Goal: Task Accomplishment & Management: Manage account settings

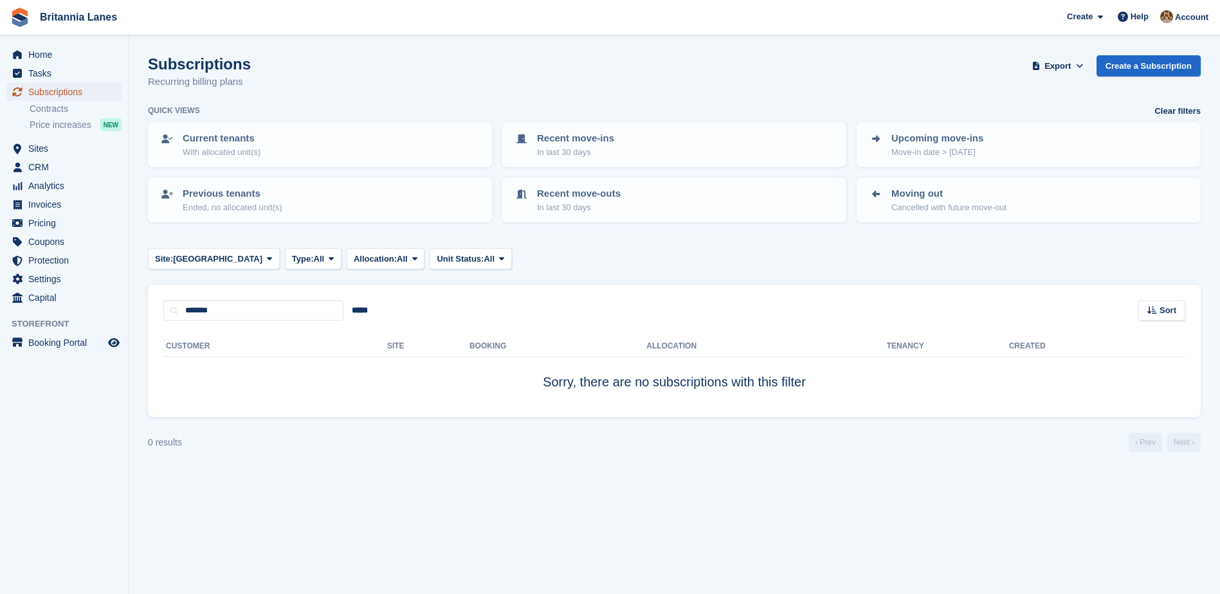
click at [37, 90] on span "Subscriptions" at bounding box center [66, 92] width 77 height 18
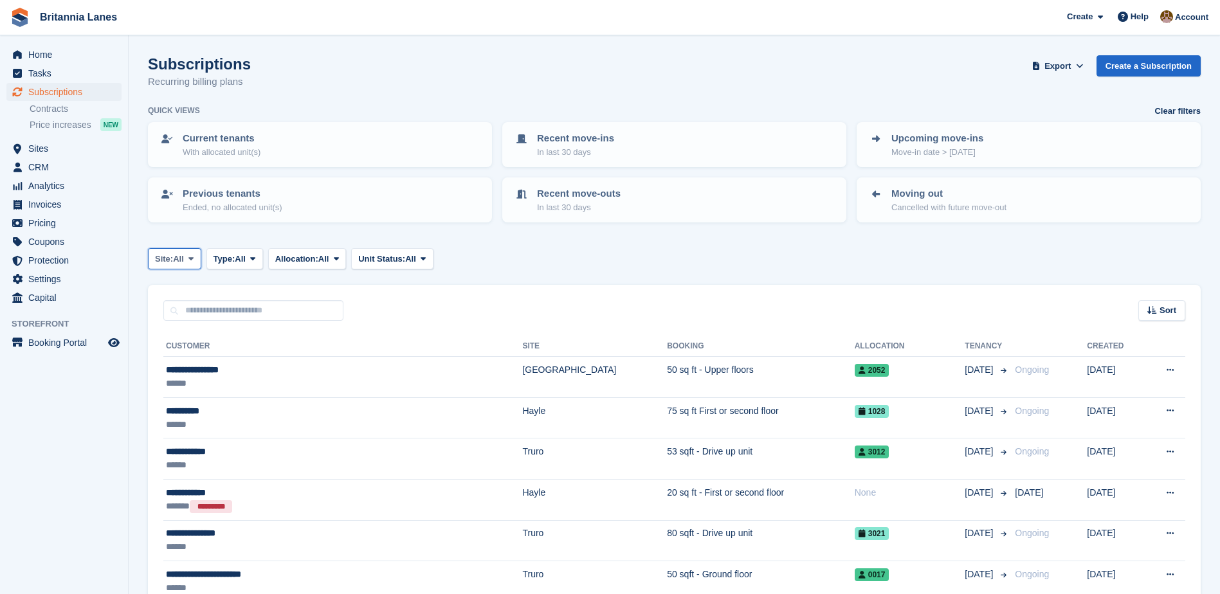
click at [192, 257] on icon at bounding box center [190, 259] width 5 height 8
click at [181, 360] on link "[GEOGRAPHIC_DATA]" at bounding box center [212, 358] width 116 height 23
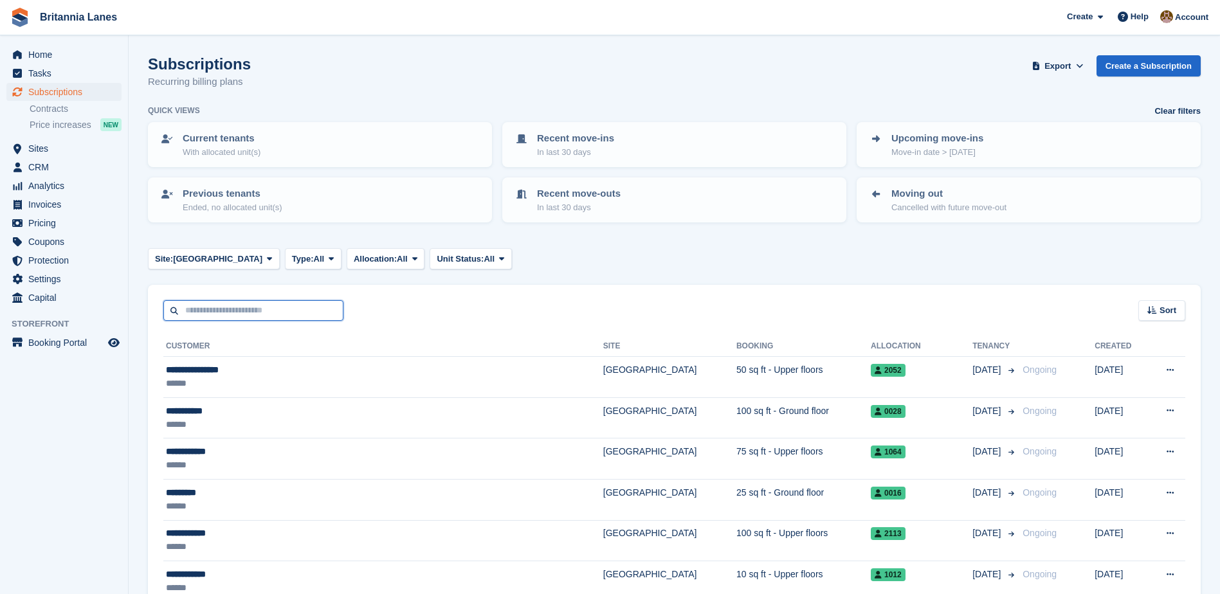
drag, startPoint x: 222, startPoint y: 293, endPoint x: 212, endPoint y: 309, distance: 19.1
click at [208, 309] on input "text" at bounding box center [253, 310] width 180 height 21
click at [228, 307] on input "text" at bounding box center [253, 310] width 180 height 21
type input "*******"
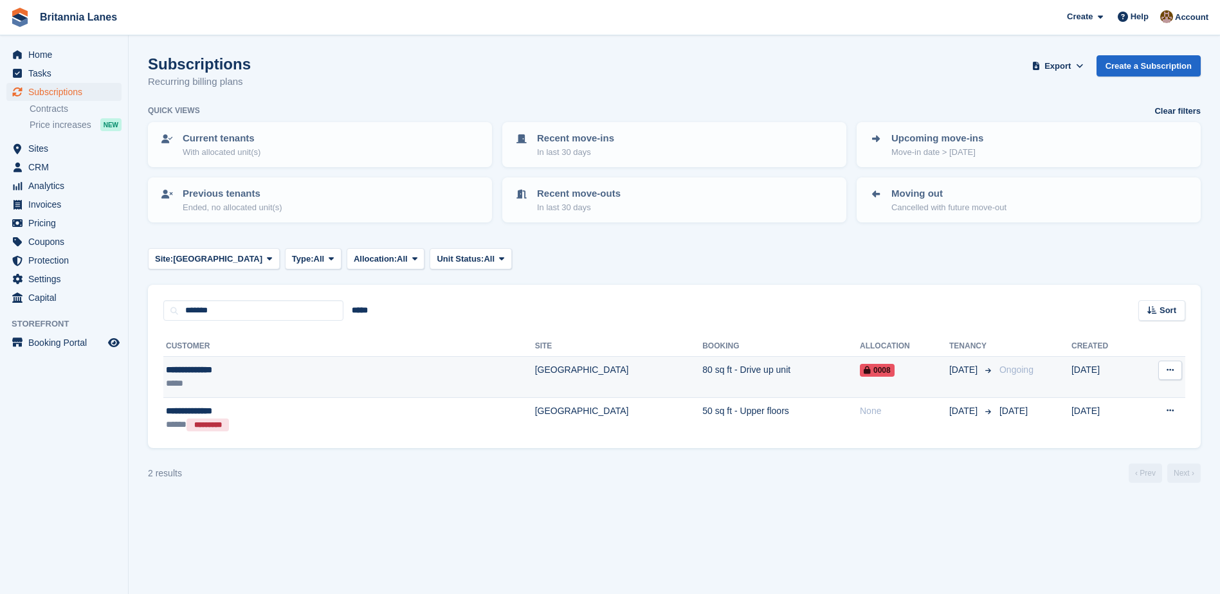
click at [203, 366] on div "**********" at bounding box center [268, 370] width 205 height 14
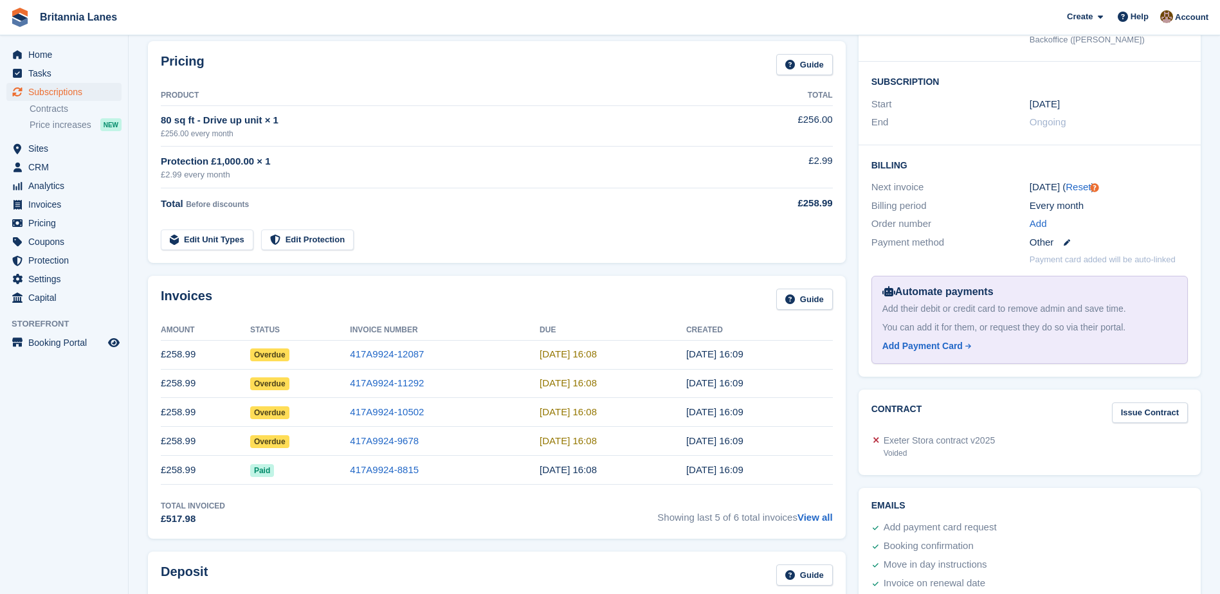
scroll to position [257, 0]
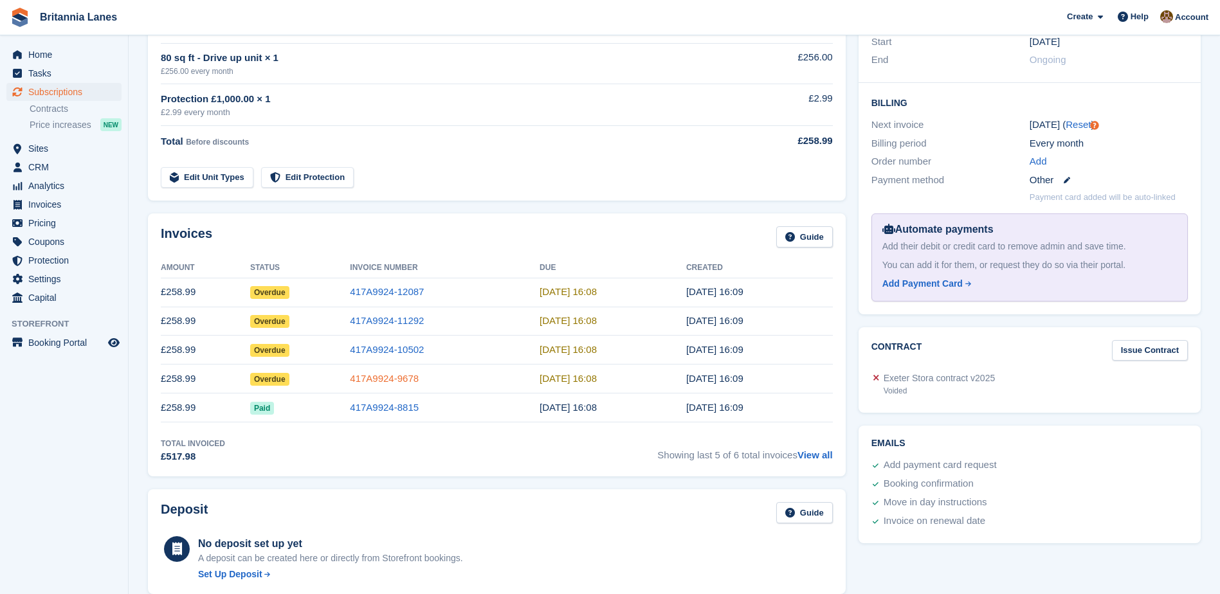
click at [404, 381] on link "417A9924-9678" at bounding box center [384, 378] width 69 height 11
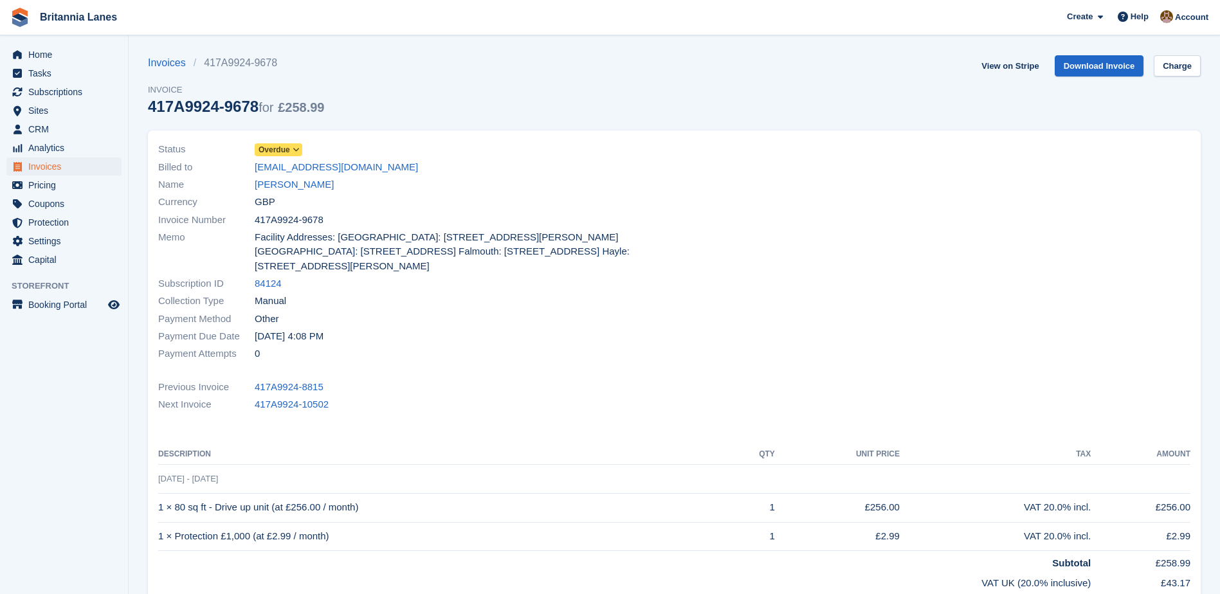
click at [281, 152] on span "Overdue" at bounding box center [275, 150] width 32 height 12
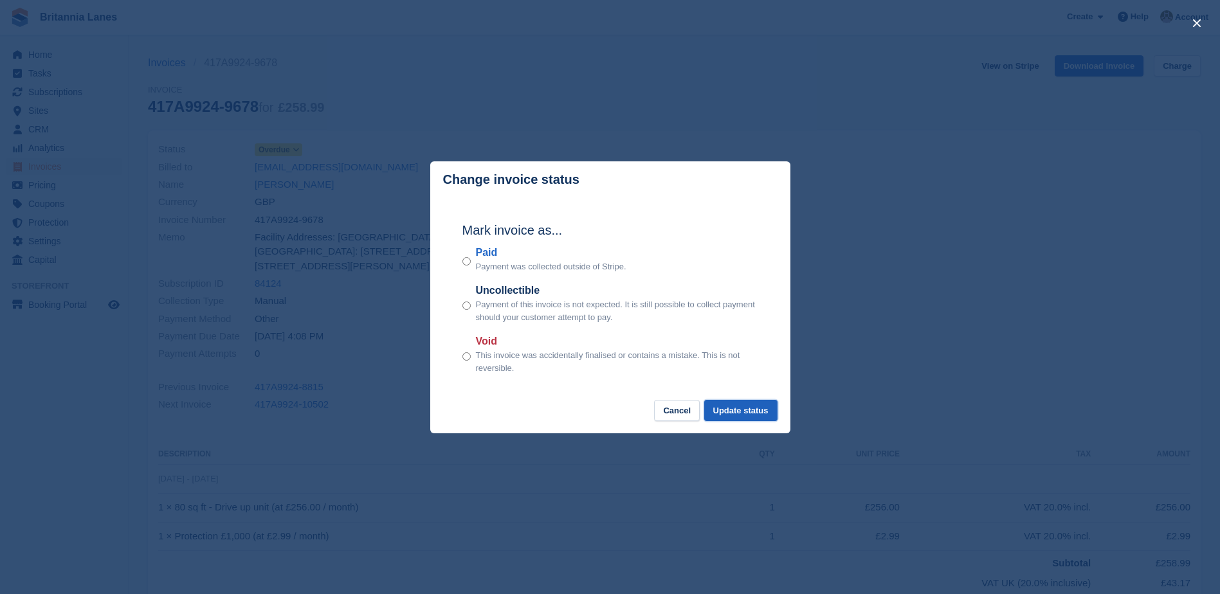
click at [727, 414] on button "Update status" at bounding box center [740, 410] width 73 height 21
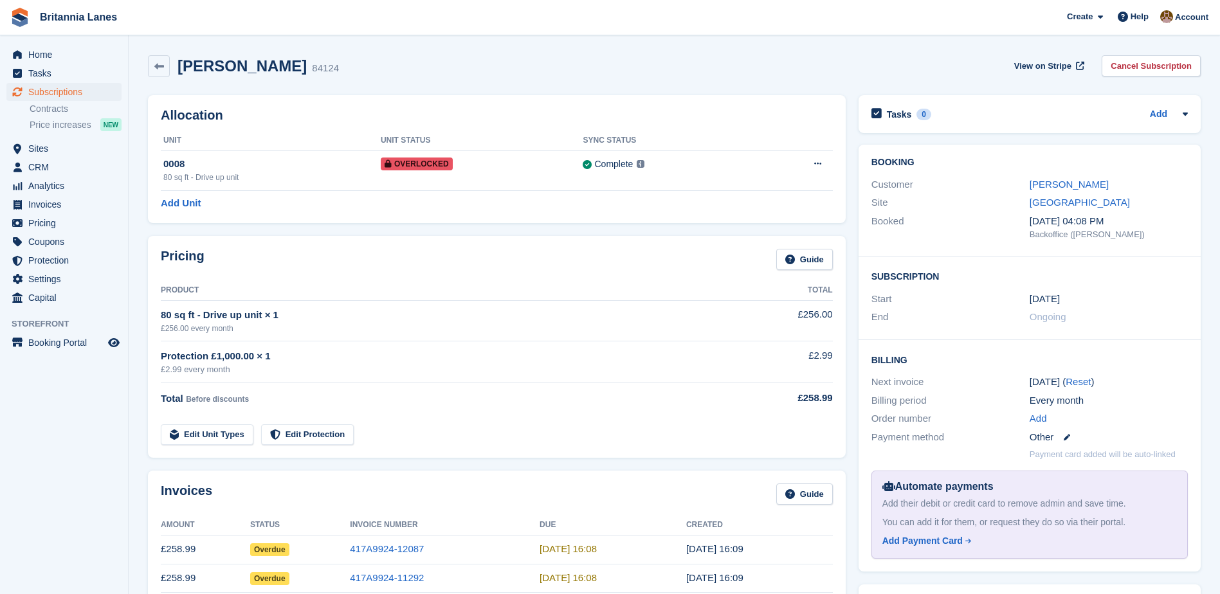
scroll to position [257, 0]
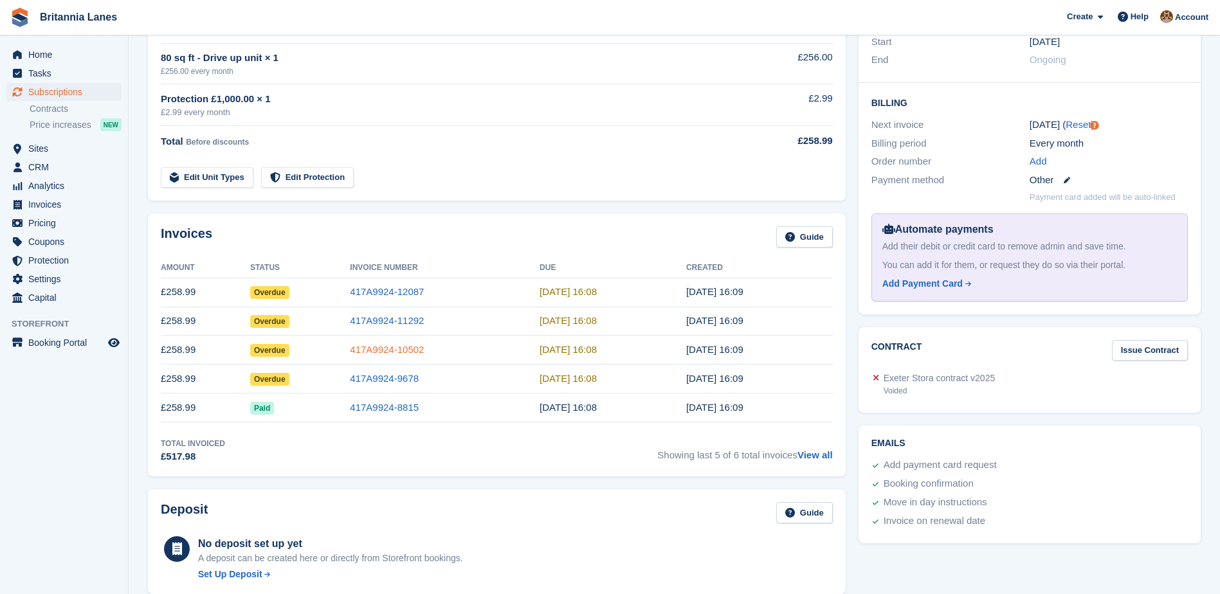
click at [383, 352] on link "417A9924-10502" at bounding box center [387, 349] width 74 height 11
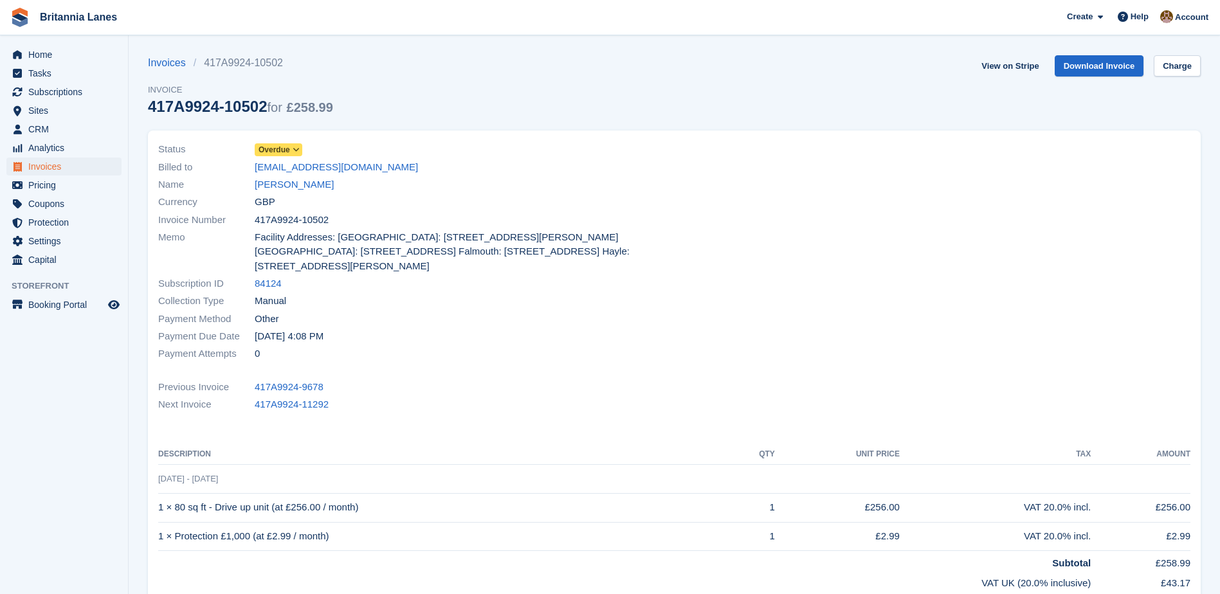
click at [271, 145] on span "Overdue" at bounding box center [275, 150] width 32 height 12
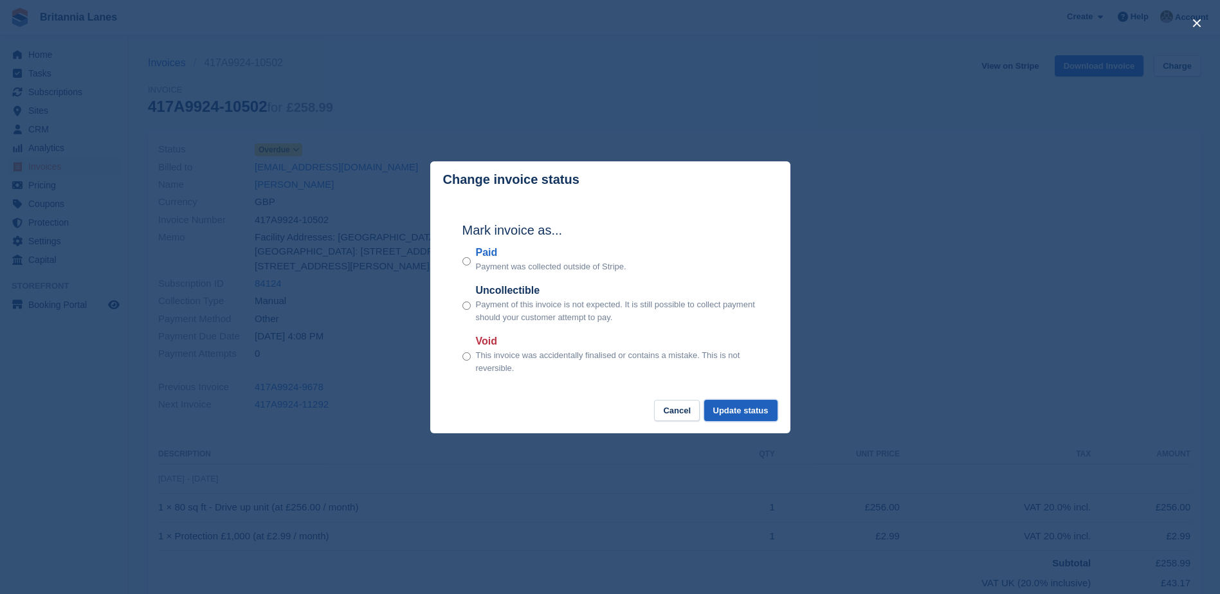
click at [748, 413] on button "Update status" at bounding box center [740, 410] width 73 height 21
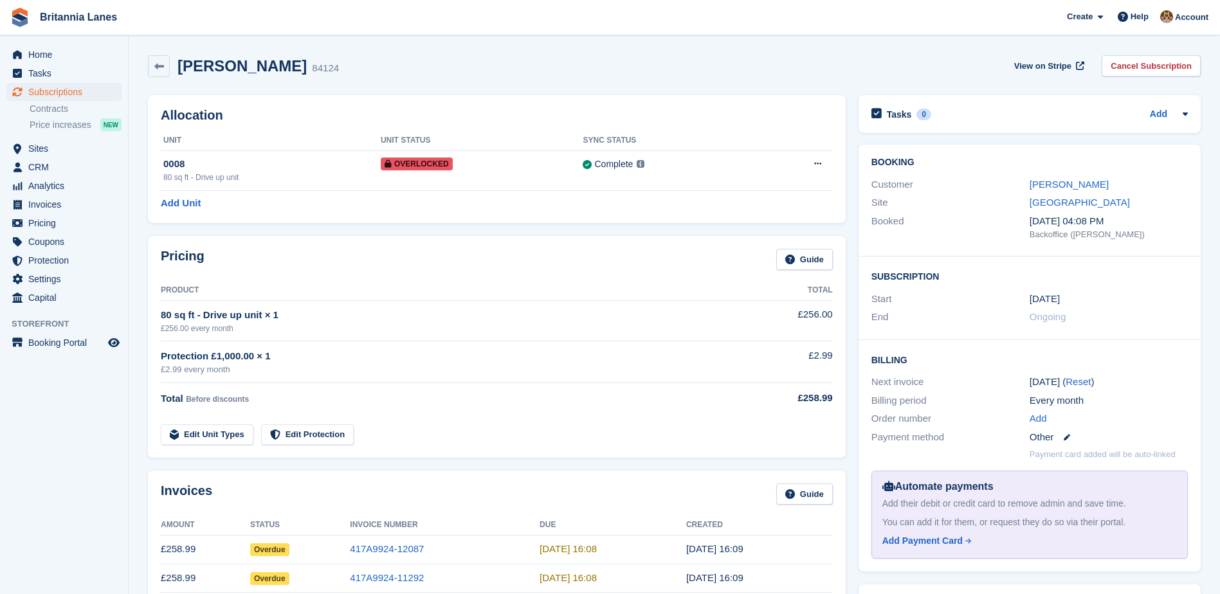
scroll to position [257, 0]
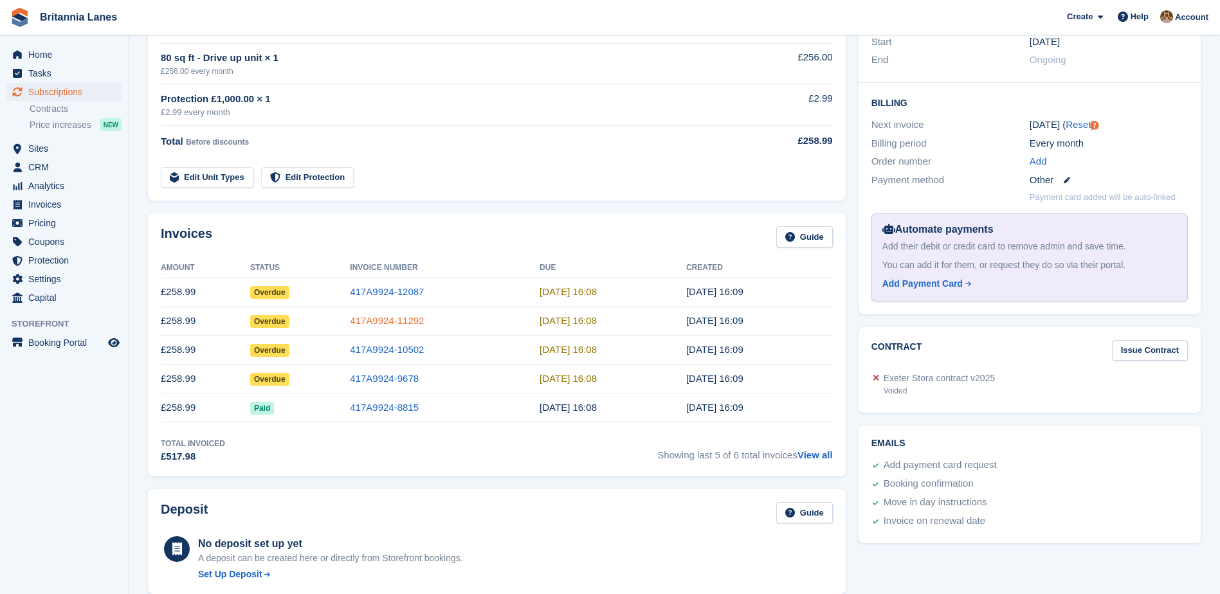
click at [416, 320] on link "417A9924-11292" at bounding box center [387, 320] width 74 height 11
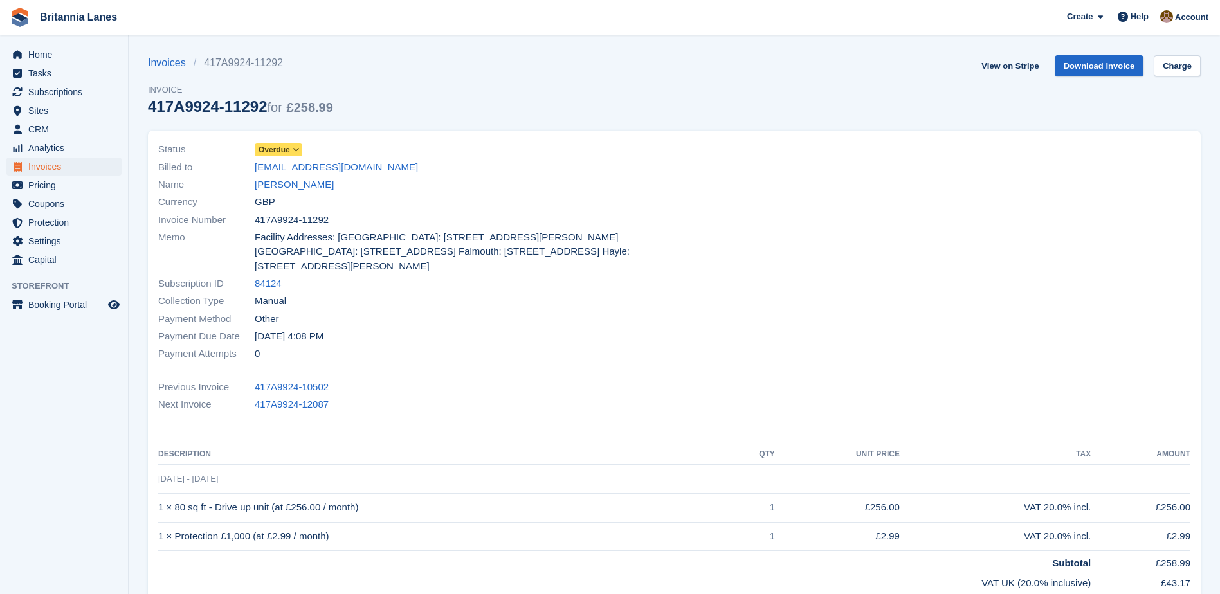
click at [294, 151] on icon at bounding box center [296, 150] width 7 height 8
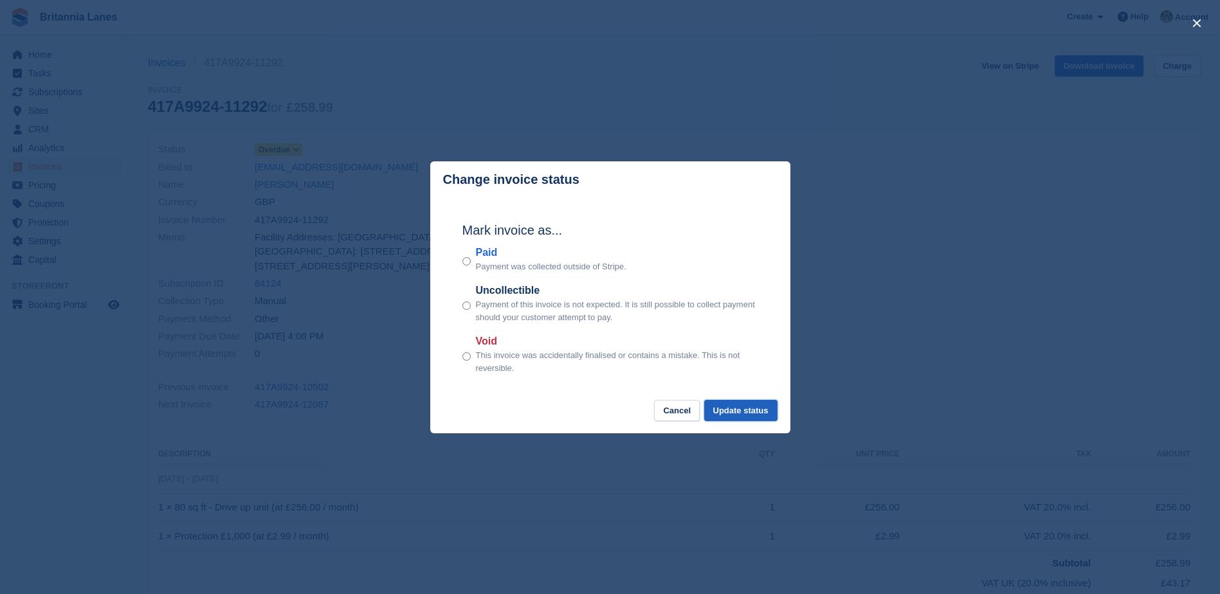
click at [752, 410] on button "Update status" at bounding box center [740, 410] width 73 height 21
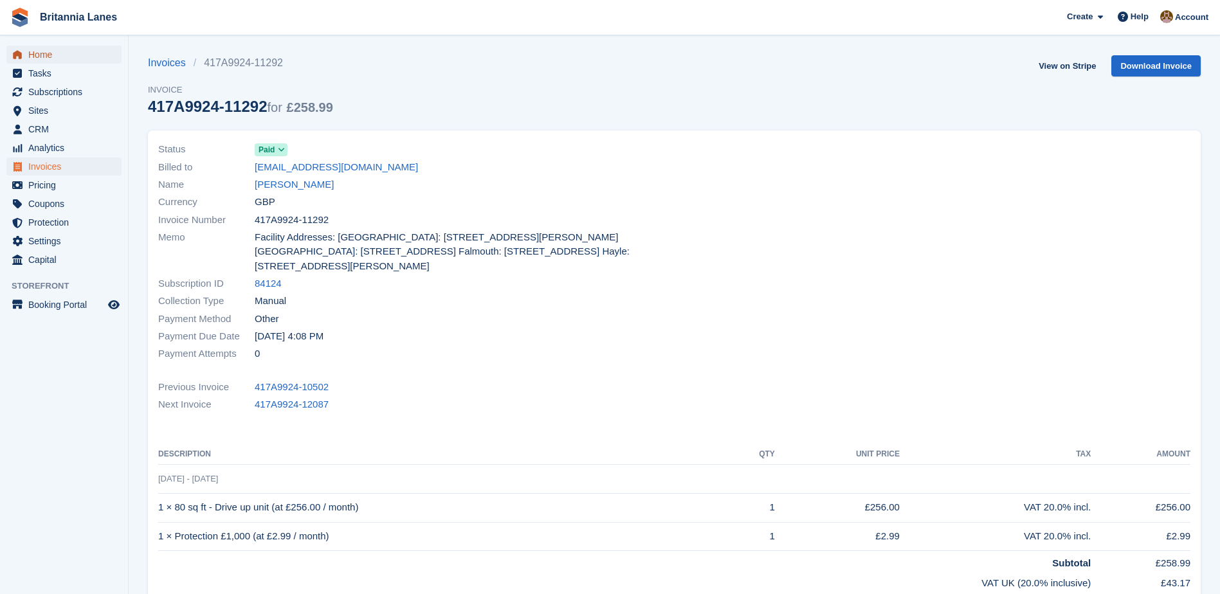
click at [37, 62] on span "Home" at bounding box center [66, 55] width 77 height 18
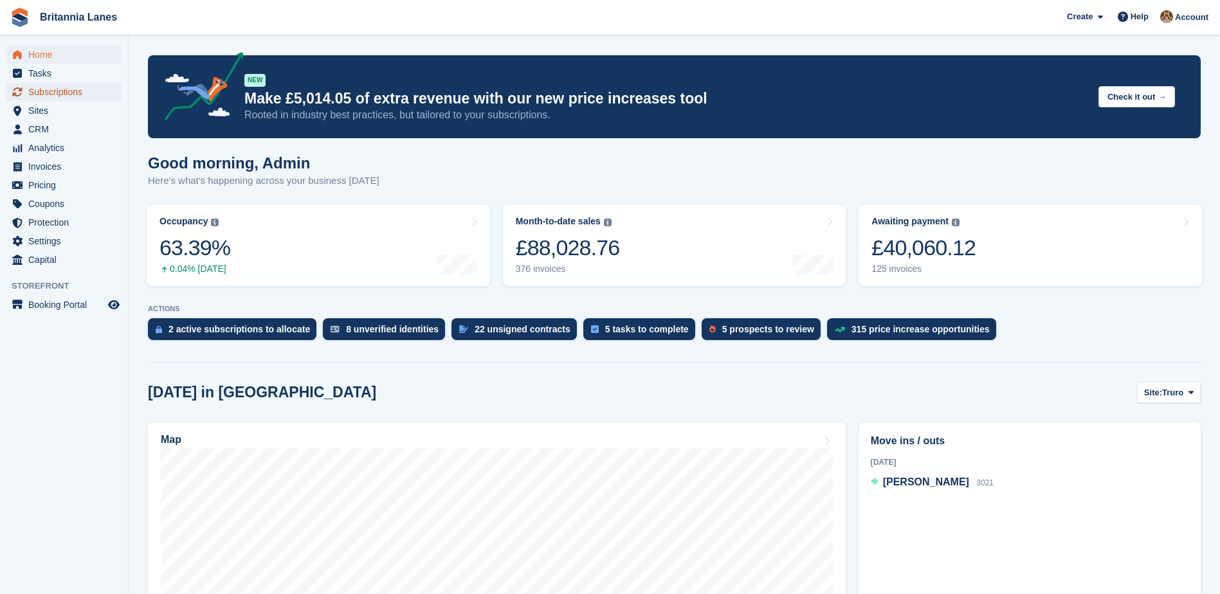
click at [45, 94] on span "Subscriptions" at bounding box center [66, 92] width 77 height 18
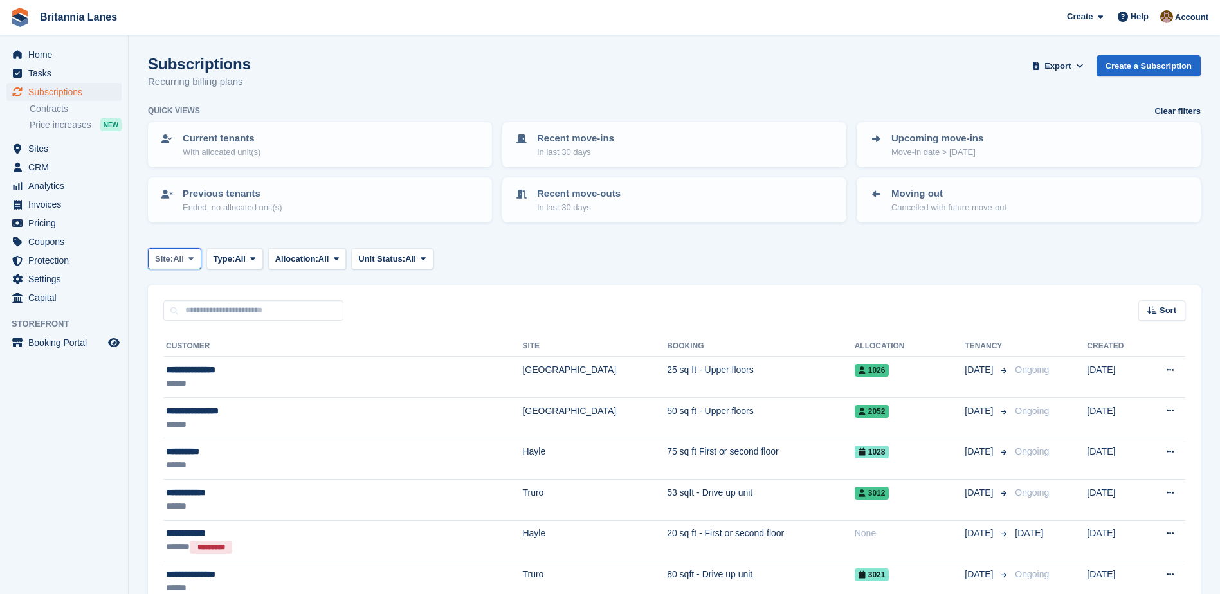
click at [192, 256] on icon at bounding box center [190, 259] width 5 height 8
click at [179, 360] on link "[GEOGRAPHIC_DATA]" at bounding box center [212, 358] width 116 height 23
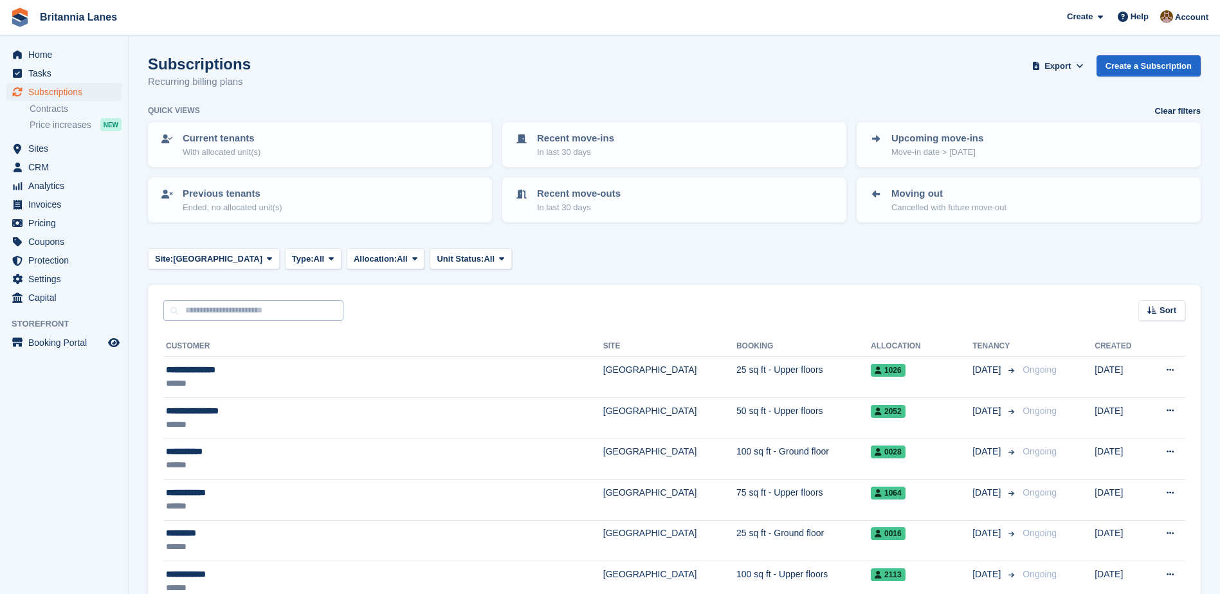
click at [203, 303] on input "text" at bounding box center [253, 310] width 180 height 21
type input "*******"
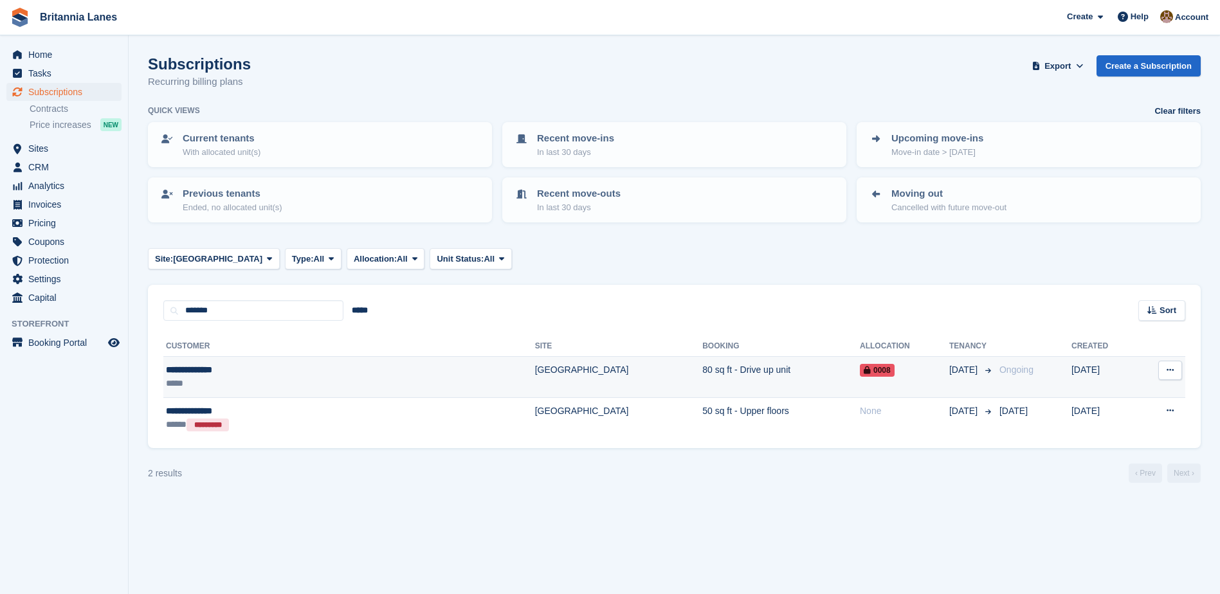
click at [185, 372] on div "**********" at bounding box center [268, 370] width 205 height 14
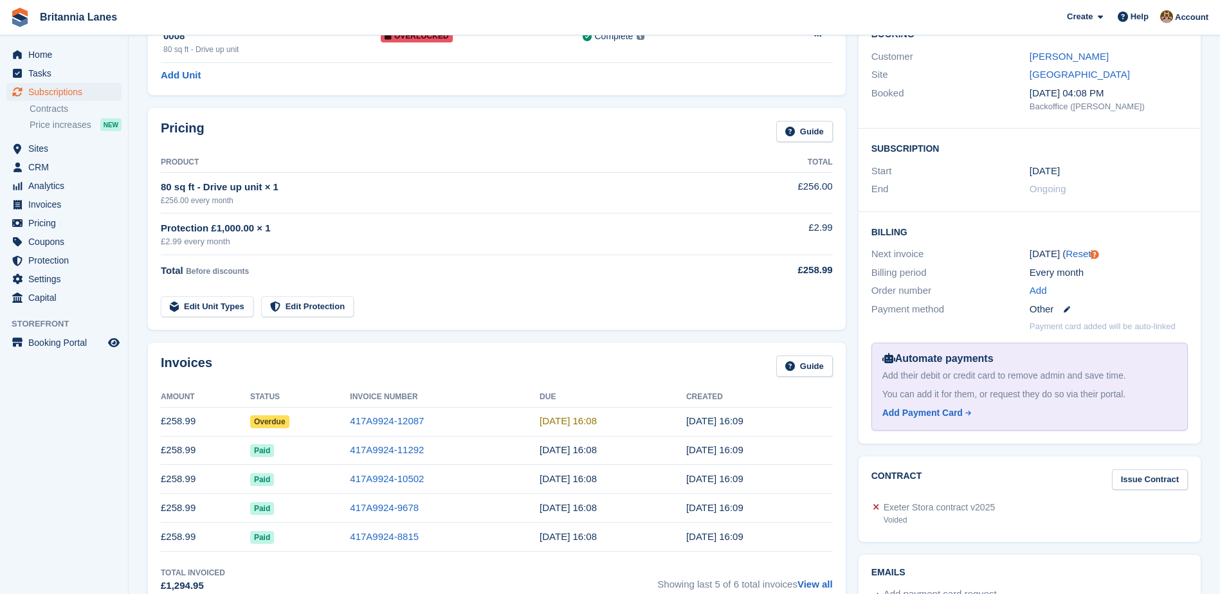
scroll to position [129, 0]
drag, startPoint x: 428, startPoint y: 448, endPoint x: 354, endPoint y: 447, distance: 73.3
click at [354, 447] on td "417A9924-11292" at bounding box center [445, 450] width 190 height 29
copy link "417A9924-11292"
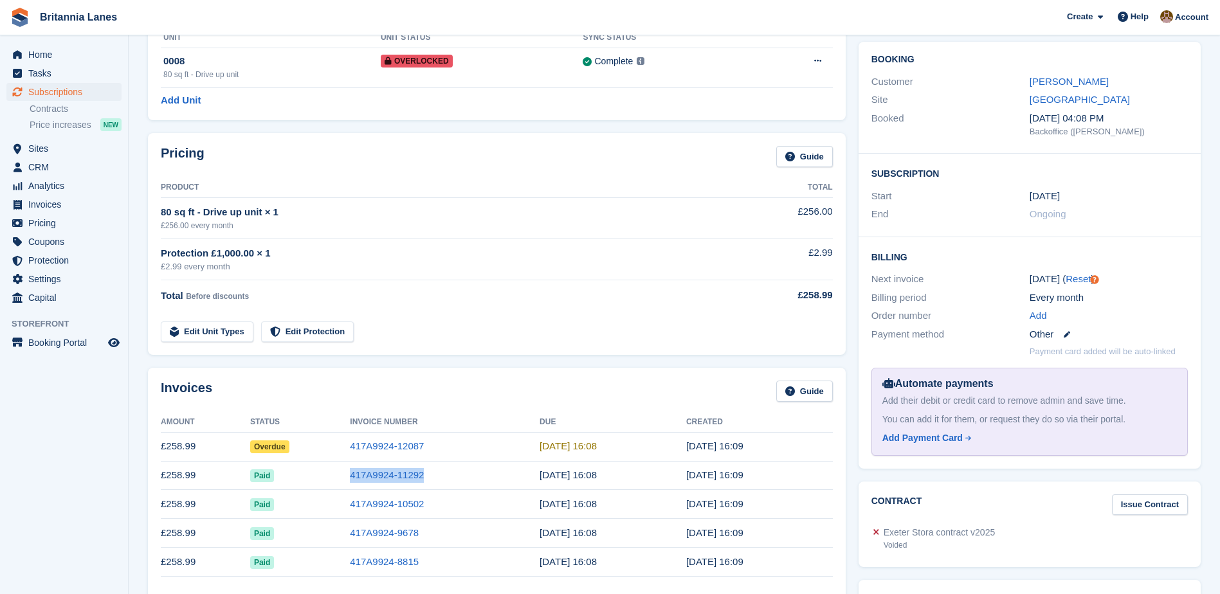
scroll to position [257, 0]
